Goal: Task Accomplishment & Management: Use online tool/utility

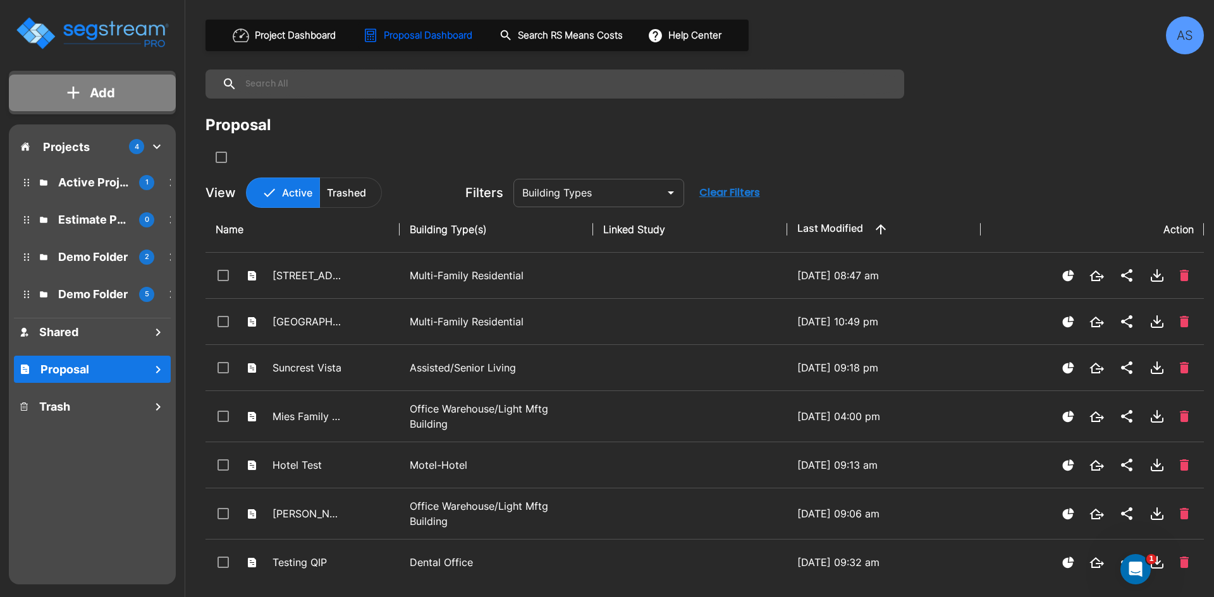
click at [113, 98] on p "Add" at bounding box center [102, 92] width 25 height 19
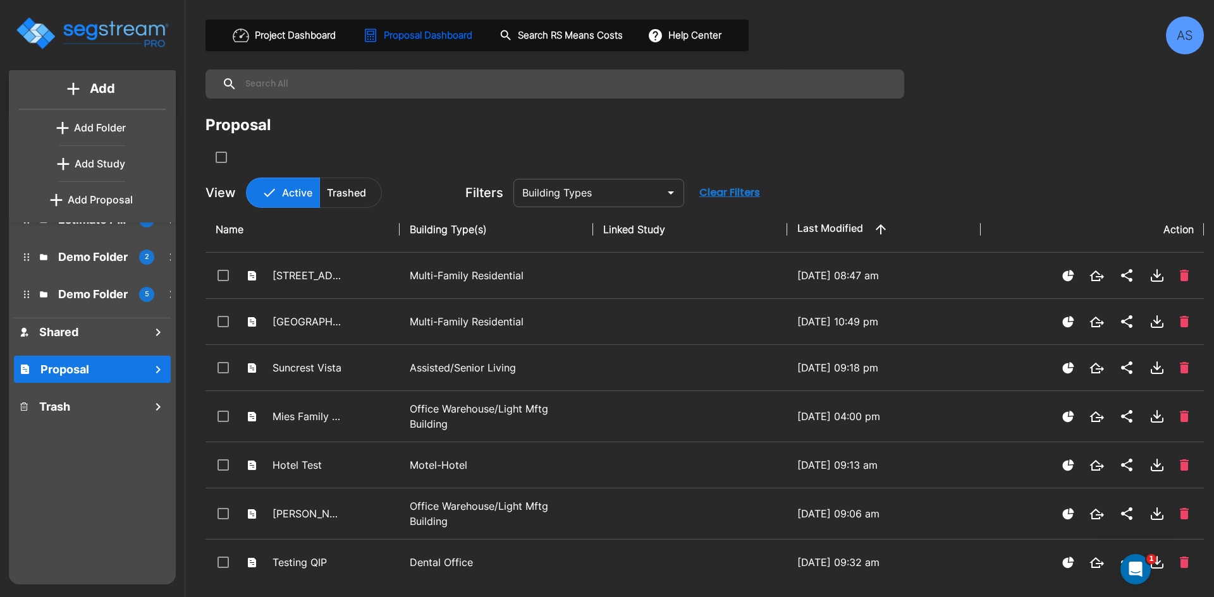
click at [104, 194] on p "Add Proposal" at bounding box center [100, 199] width 65 height 15
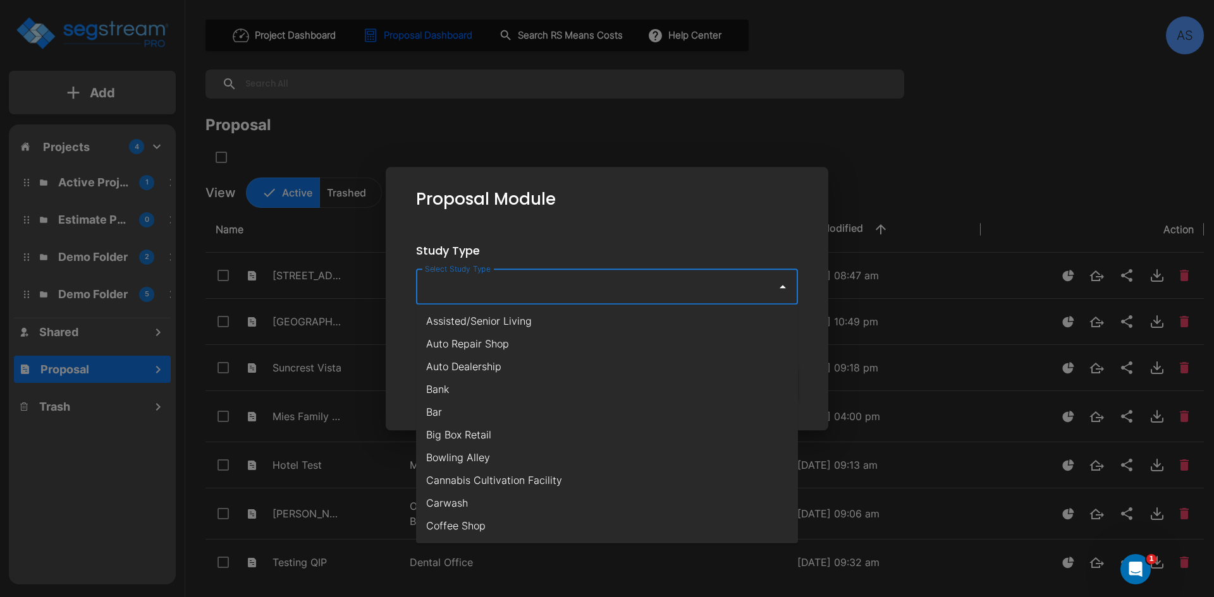
click at [446, 280] on input "Select Study Type" at bounding box center [593, 287] width 343 height 24
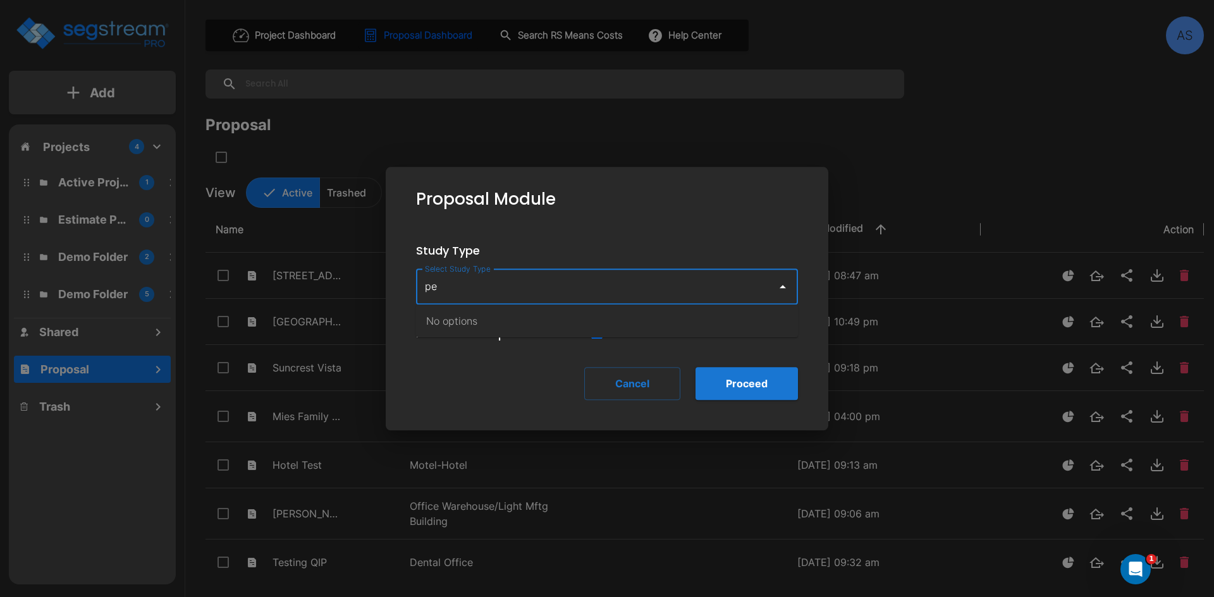
type input "p"
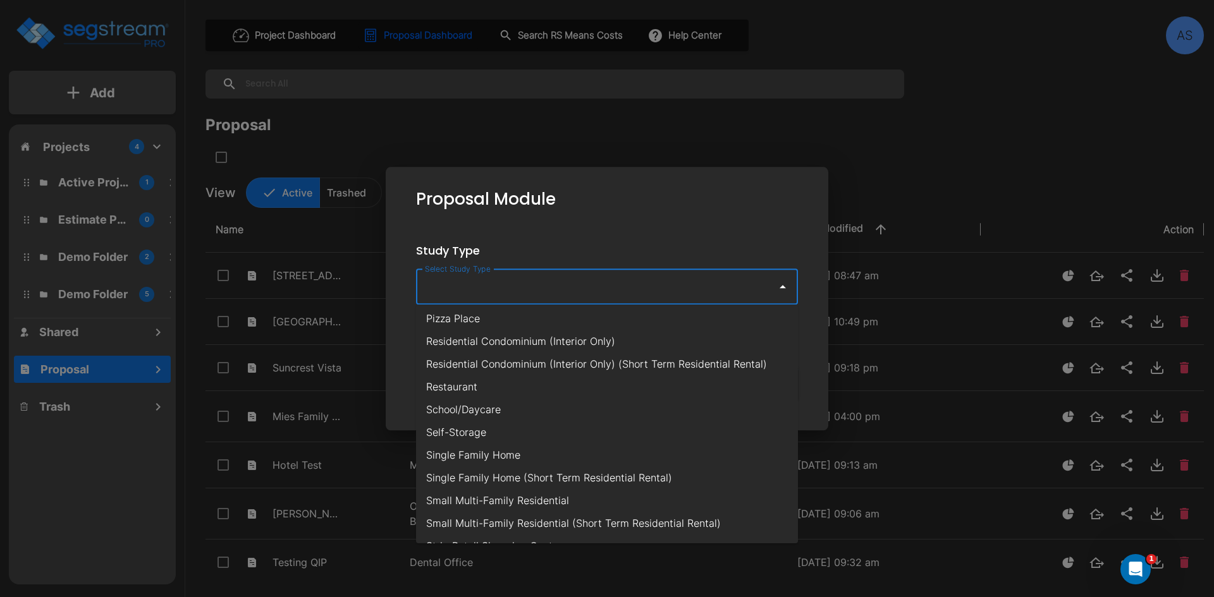
scroll to position [759, 0]
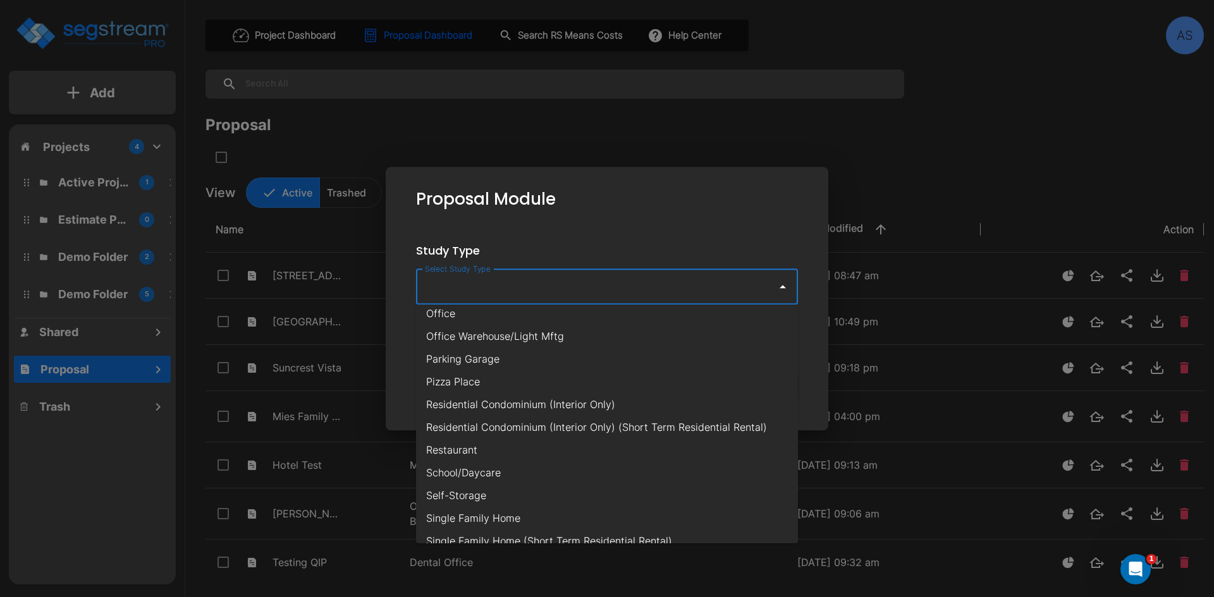
click at [504, 339] on li "Office Warehouse/Light Mftg" at bounding box center [607, 336] width 382 height 23
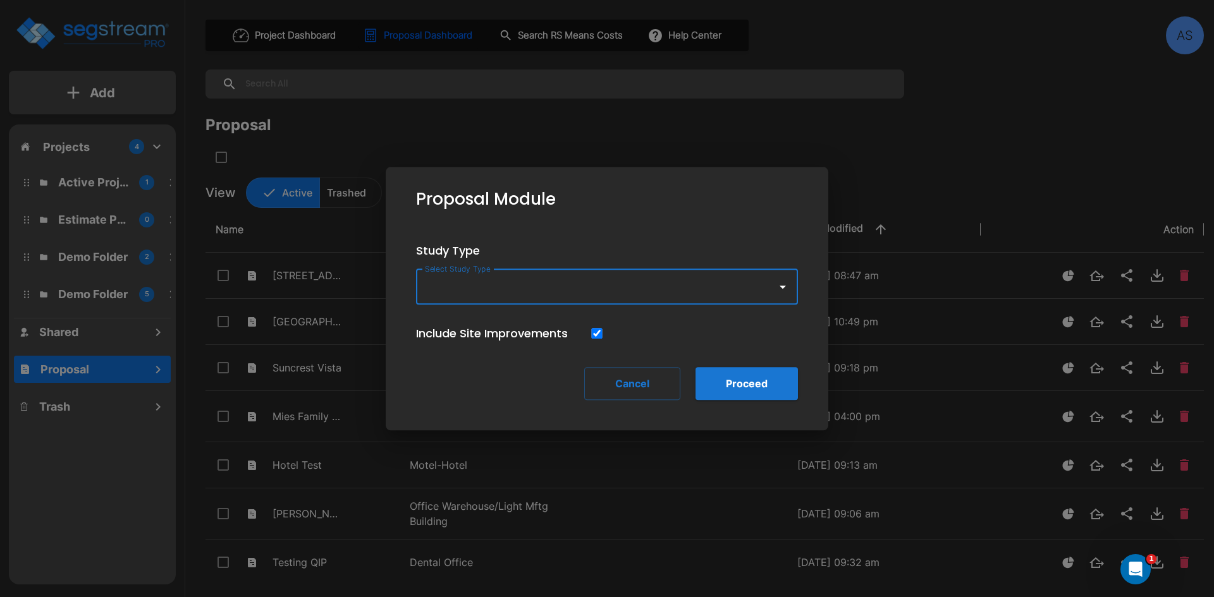
type input "Office Warehouse/Light Mftg"
click at [763, 379] on button "Proceed" at bounding box center [746, 383] width 102 height 33
